Goal: Task Accomplishment & Management: Manage account settings

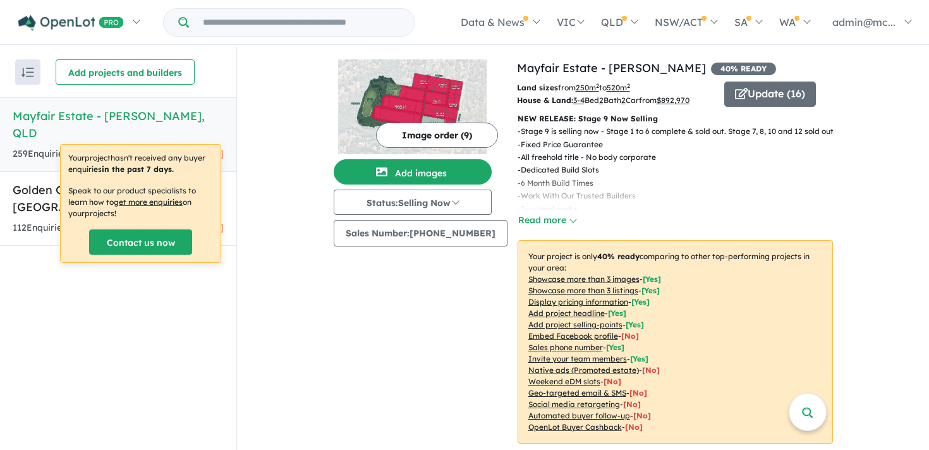
click at [161, 115] on h5 "Mayfair Estate - [PERSON_NAME] , [GEOGRAPHIC_DATA]" at bounding box center [118, 124] width 211 height 34
click at [802, 85] on button "Update ( 16 )" at bounding box center [770, 94] width 92 height 25
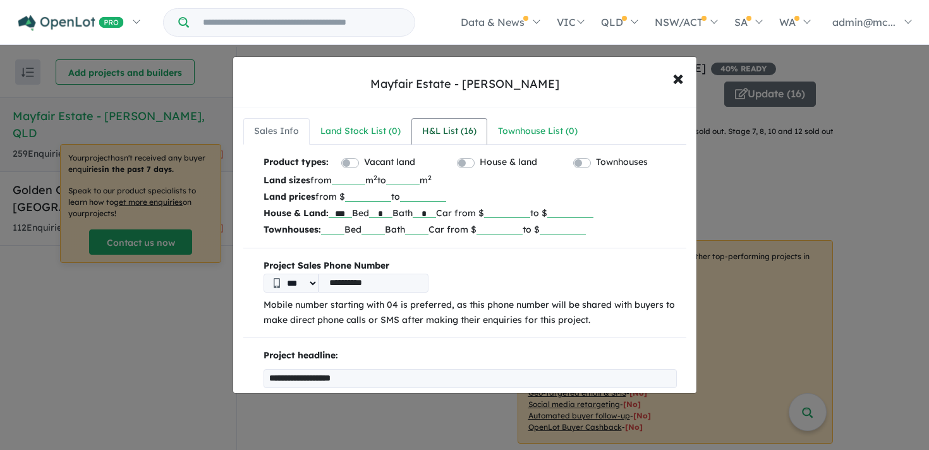
click at [456, 120] on link "H&L List ( 16 )" at bounding box center [450, 131] width 76 height 27
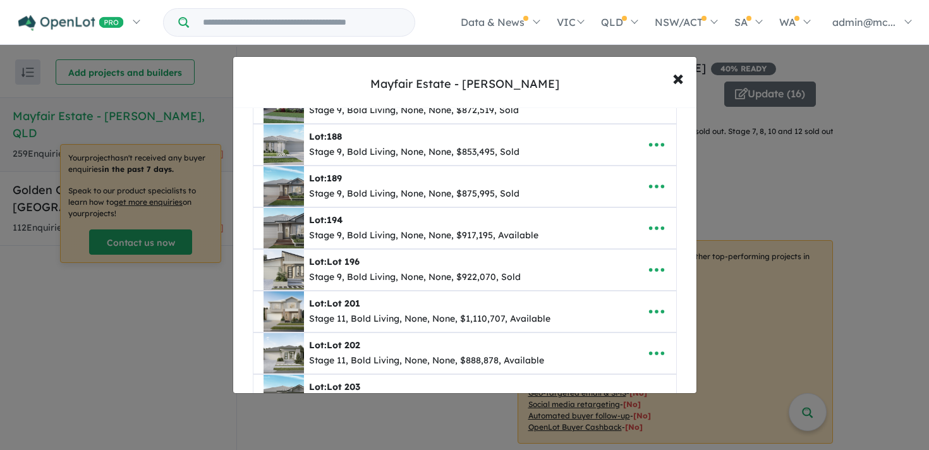
scroll to position [281, 0]
click at [656, 231] on icon "button" at bounding box center [656, 228] width 19 height 19
click at [620, 262] on link "Edit" at bounding box center [629, 259] width 94 height 29
select select "**"
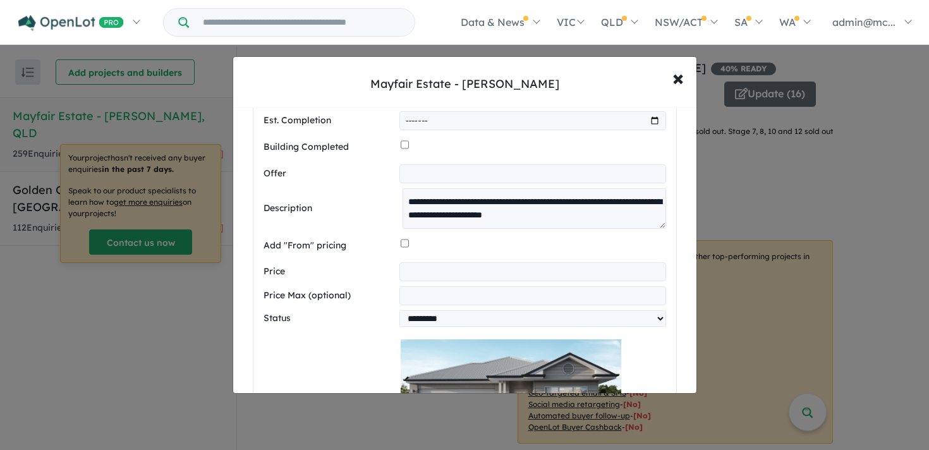
scroll to position [736, 0]
click at [443, 324] on select "********* ******** **** ******" at bounding box center [533, 319] width 266 height 16
click at [680, 81] on span "×" at bounding box center [678, 77] width 11 height 27
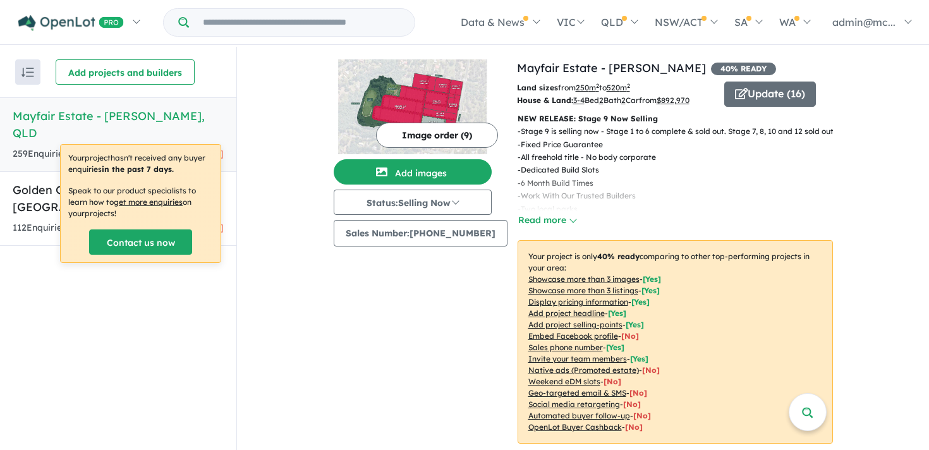
scroll to position [0, 0]
click at [747, 86] on button "Update ( 16 )" at bounding box center [770, 94] width 92 height 25
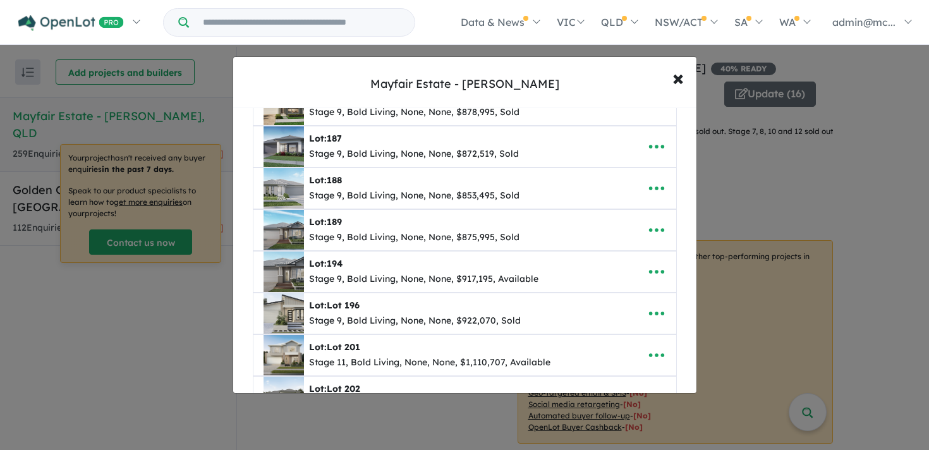
scroll to position [252, 0]
